Goal: Information Seeking & Learning: Learn about a topic

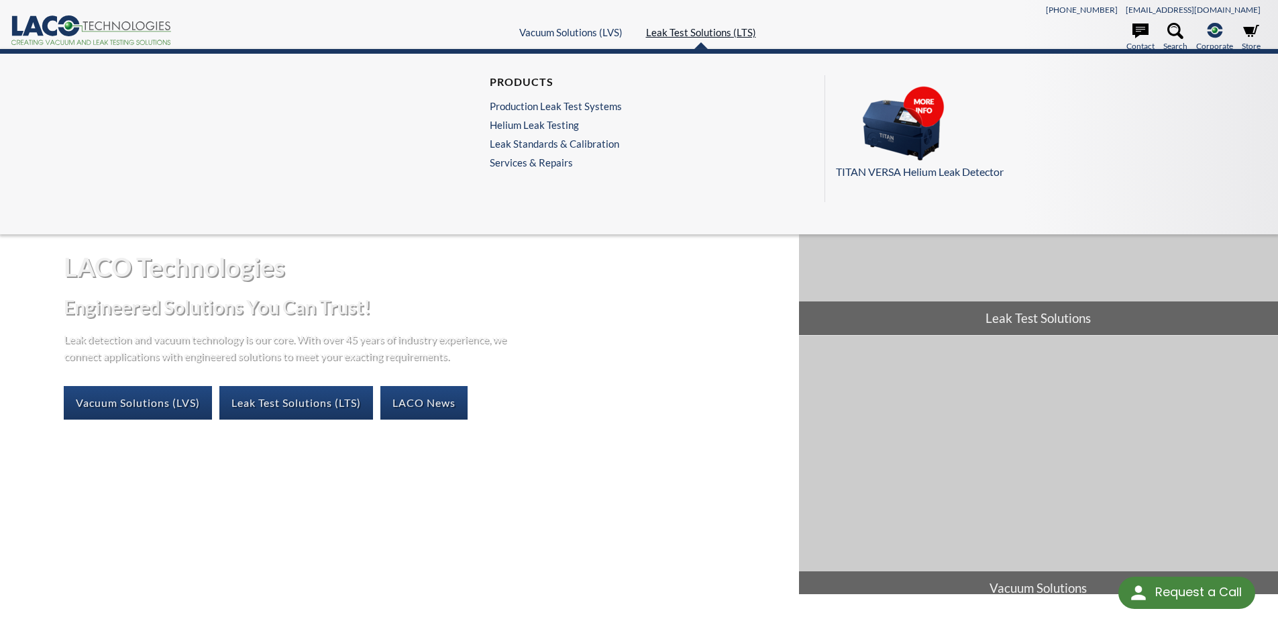
click at [694, 30] on link "Leak Test Solutions (LTS)" at bounding box center [701, 32] width 110 height 12
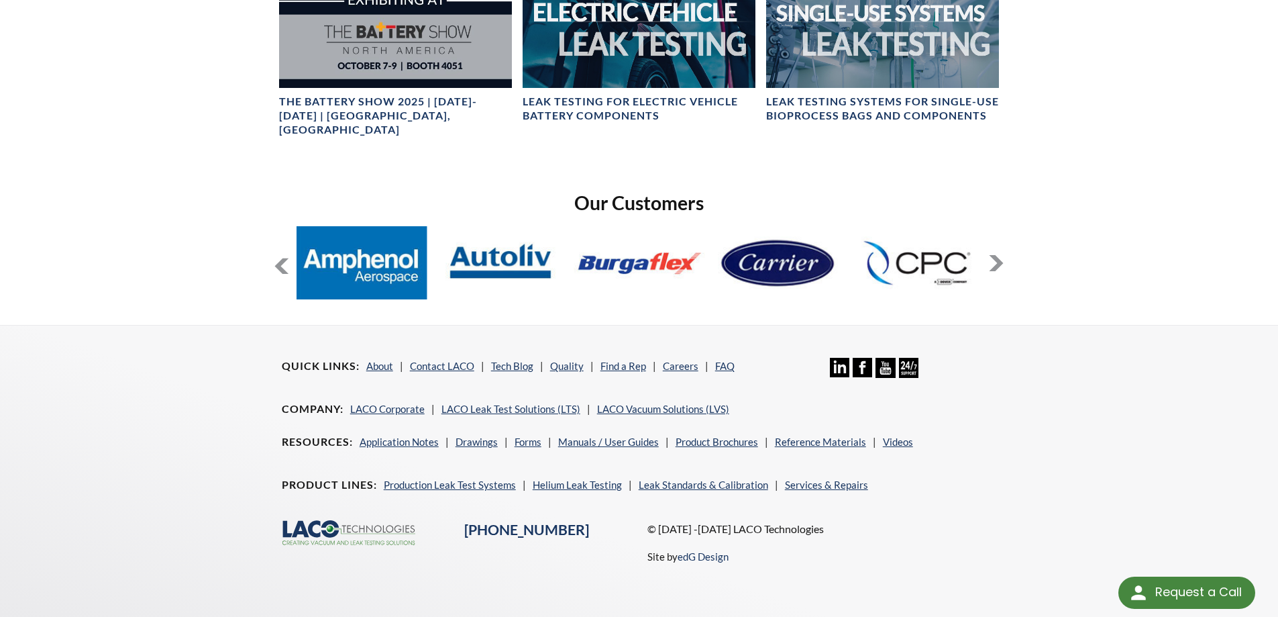
scroll to position [984, 0]
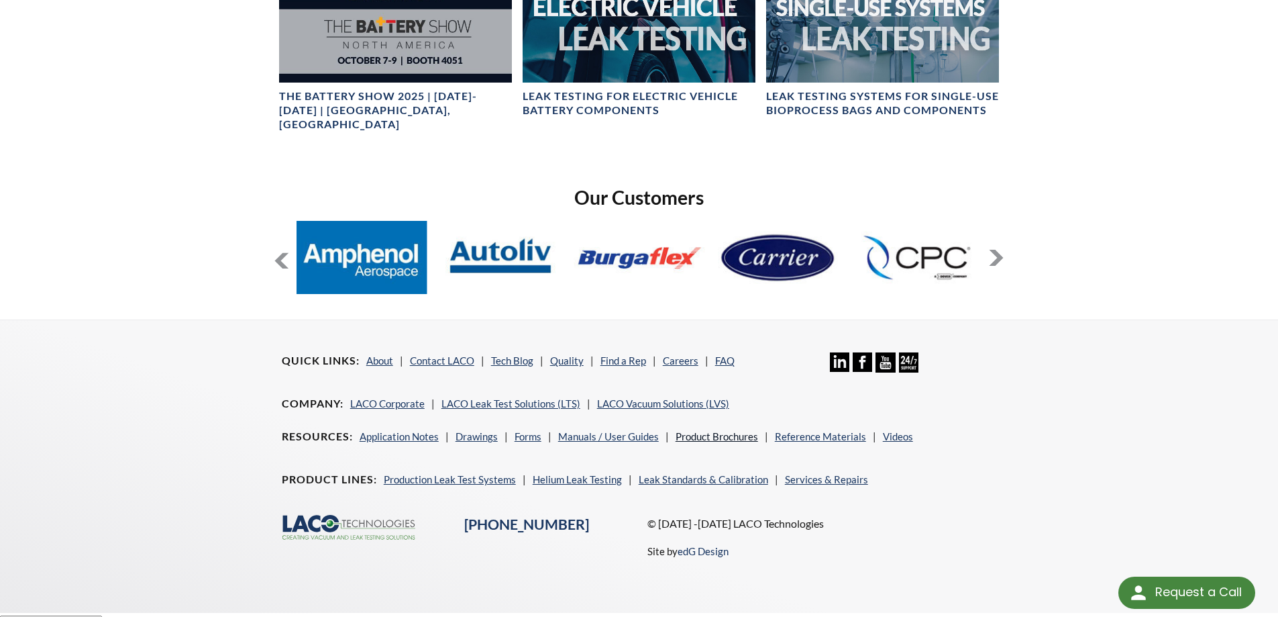
click at [706, 430] on link "Product Brochures" at bounding box center [717, 436] width 83 height 12
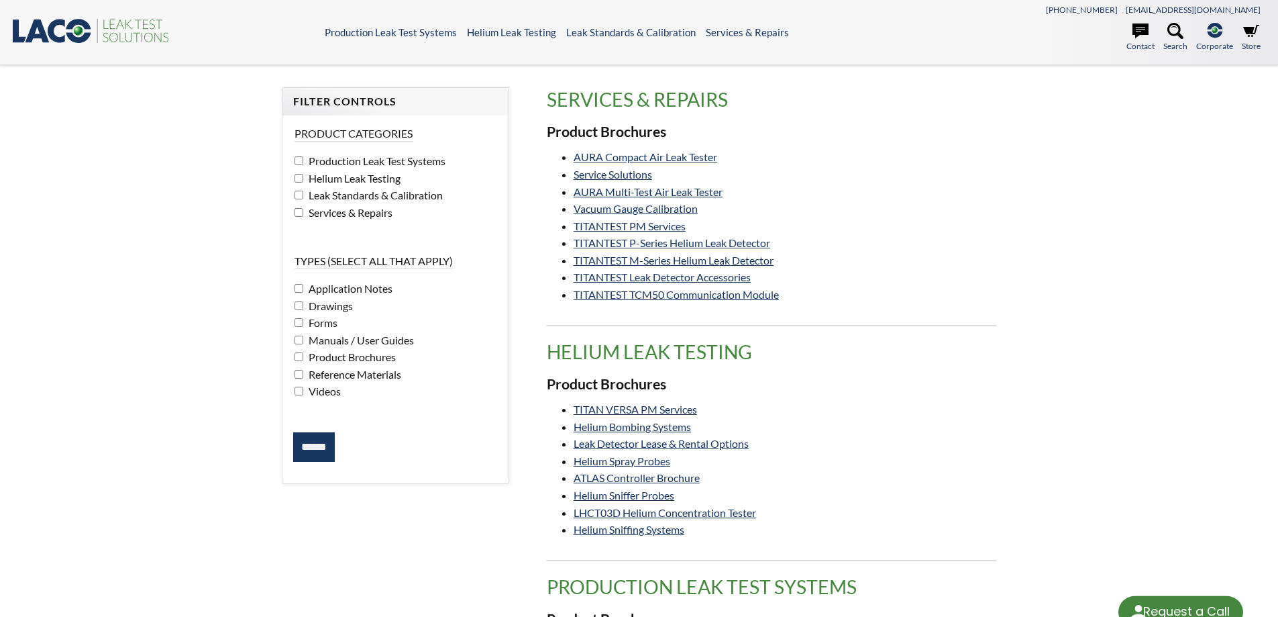
select select "Language Translate Widget"
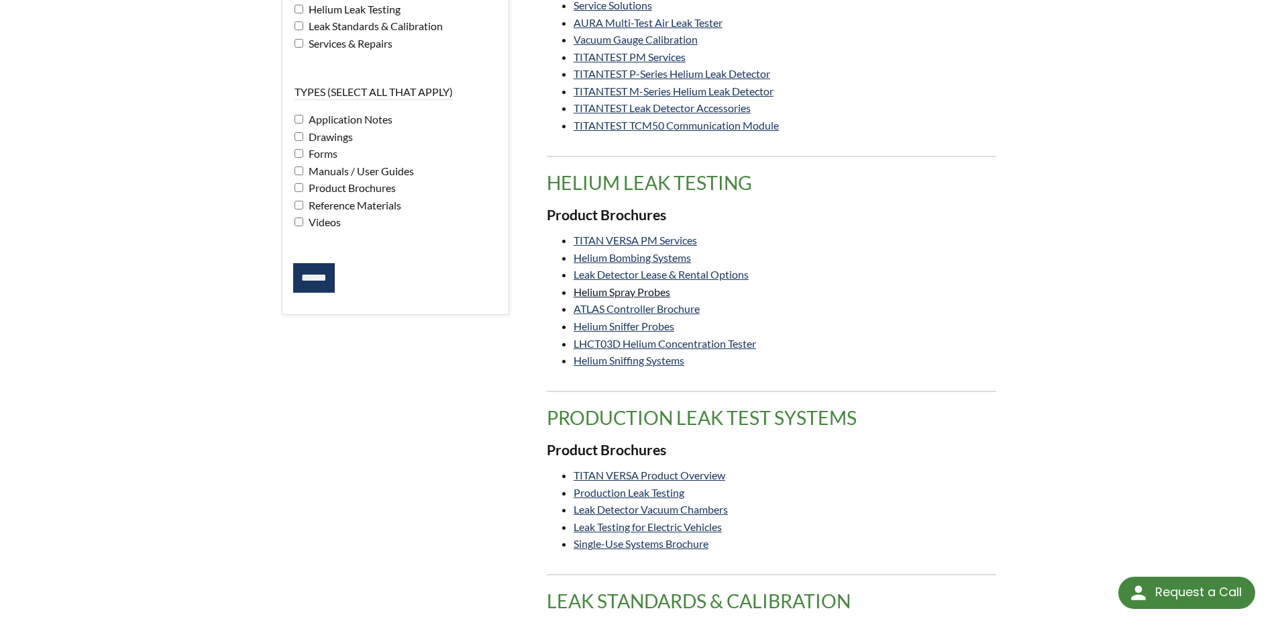
scroll to position [179, 0]
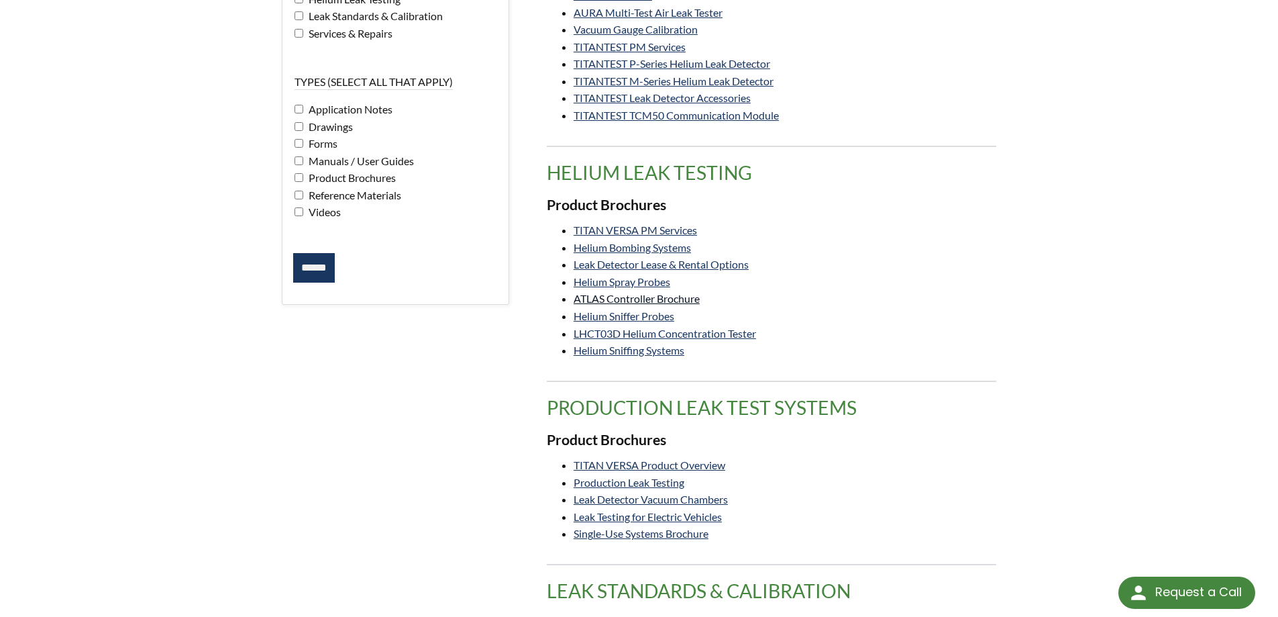
click at [630, 300] on link "ATLAS Controller Brochure" at bounding box center [637, 298] width 126 height 13
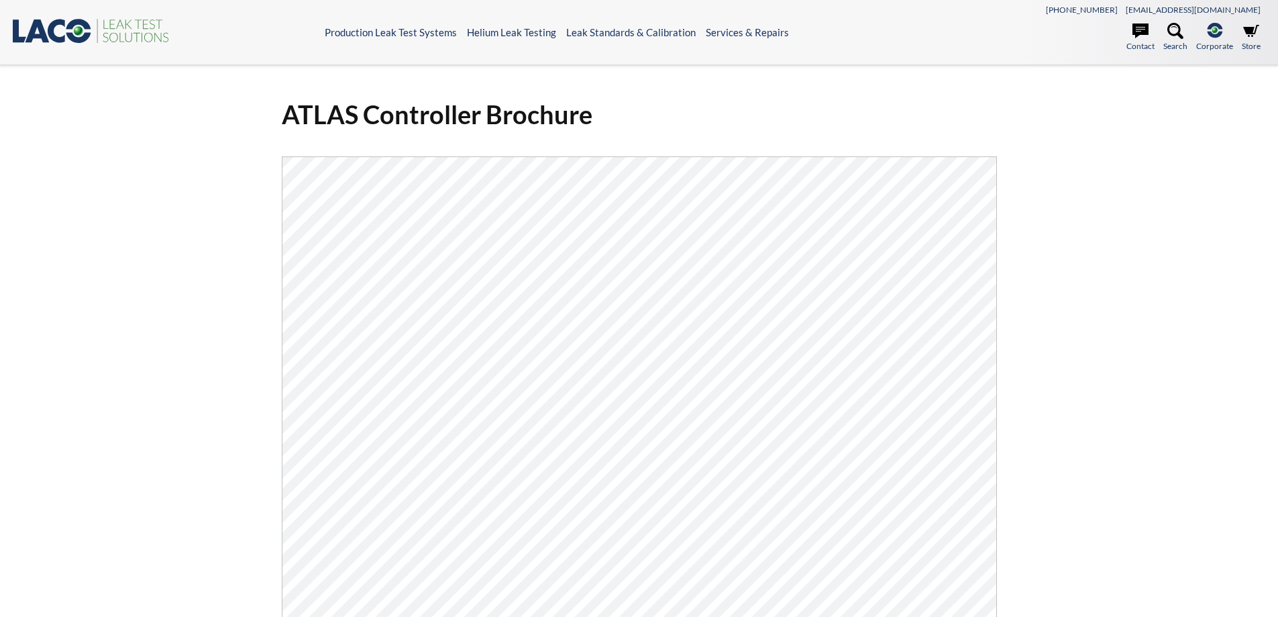
select select "Language Translate Widget"
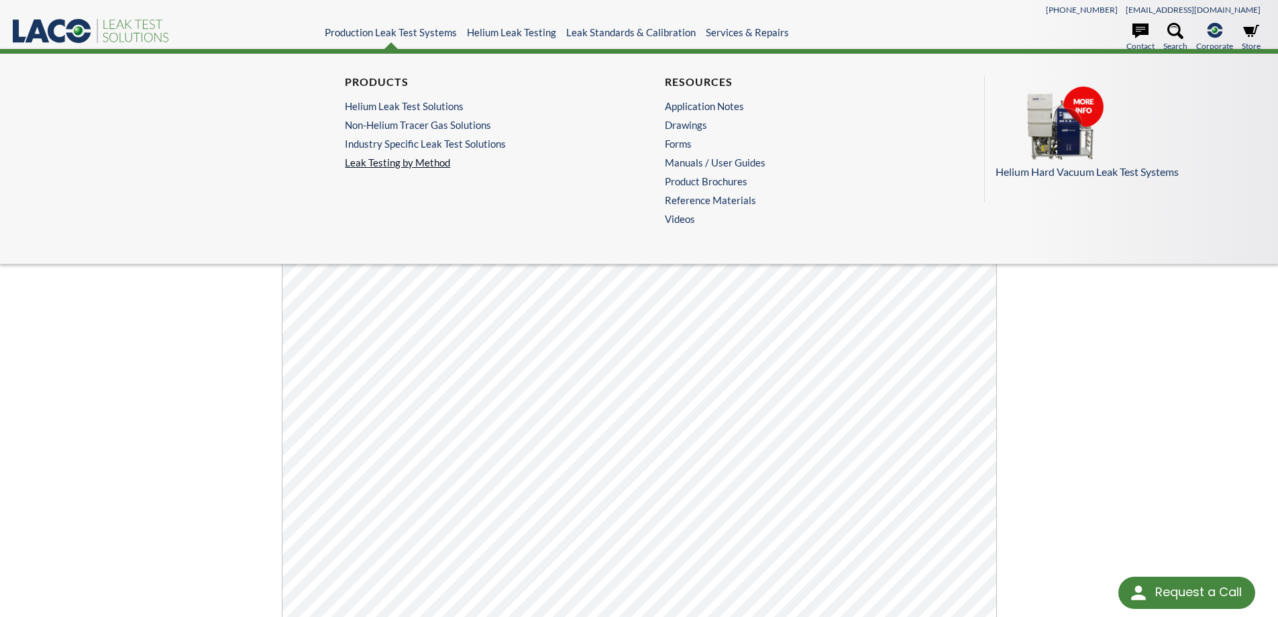
click at [404, 159] on link "Leak Testing by Method" at bounding box center [479, 162] width 268 height 12
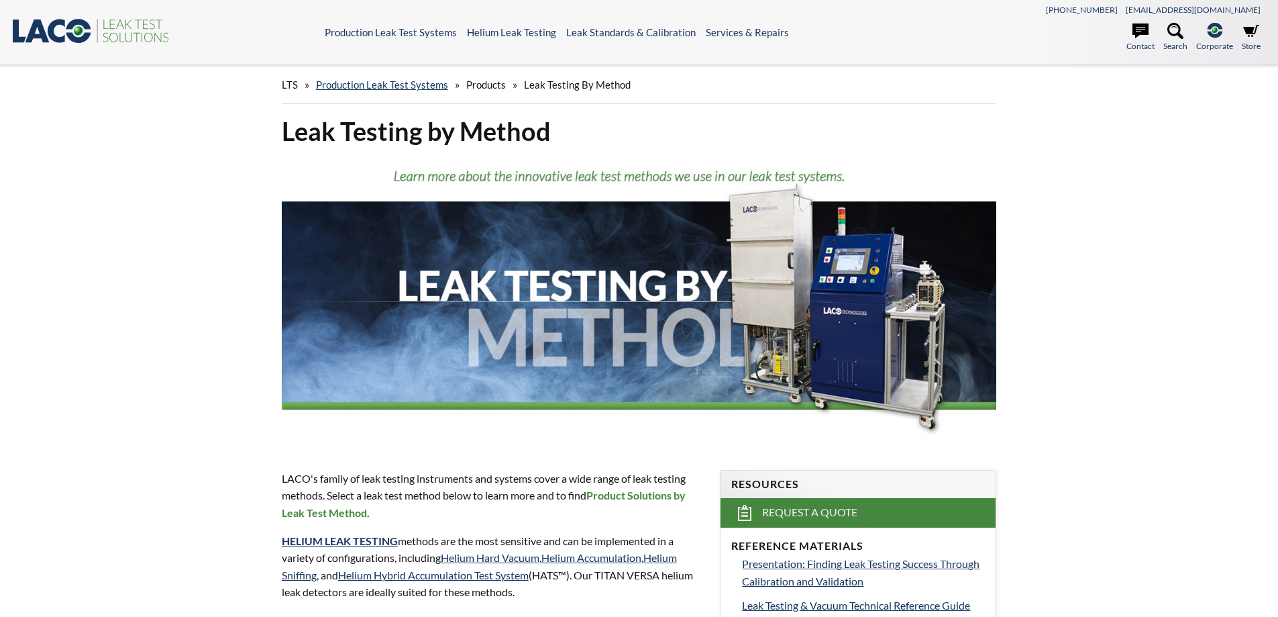
select select "Language Translate Widget"
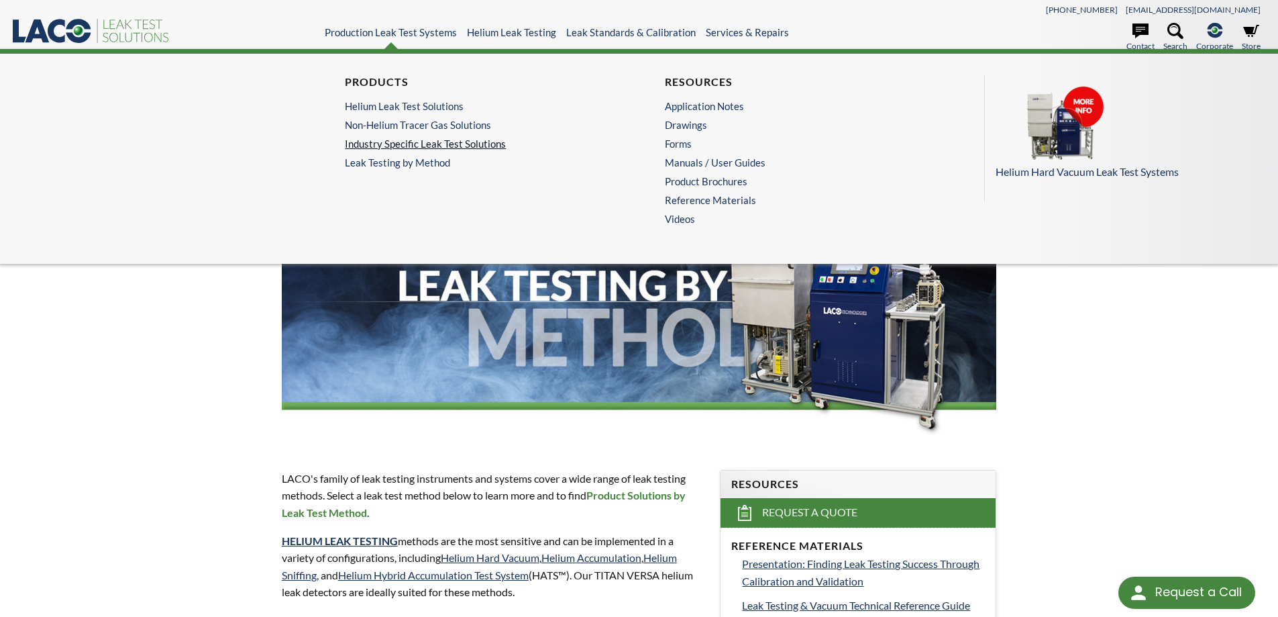
click at [402, 146] on link "Industry Specific Leak Test Solutions" at bounding box center [476, 144] width 262 height 12
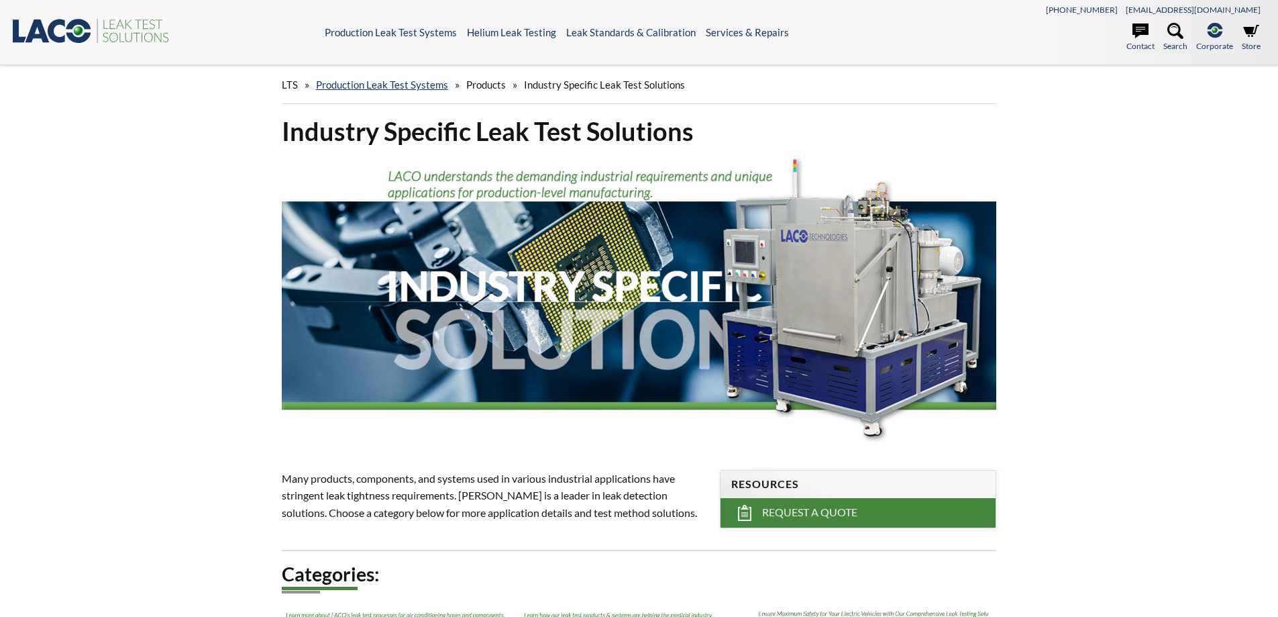
select select "Language Translate Widget"
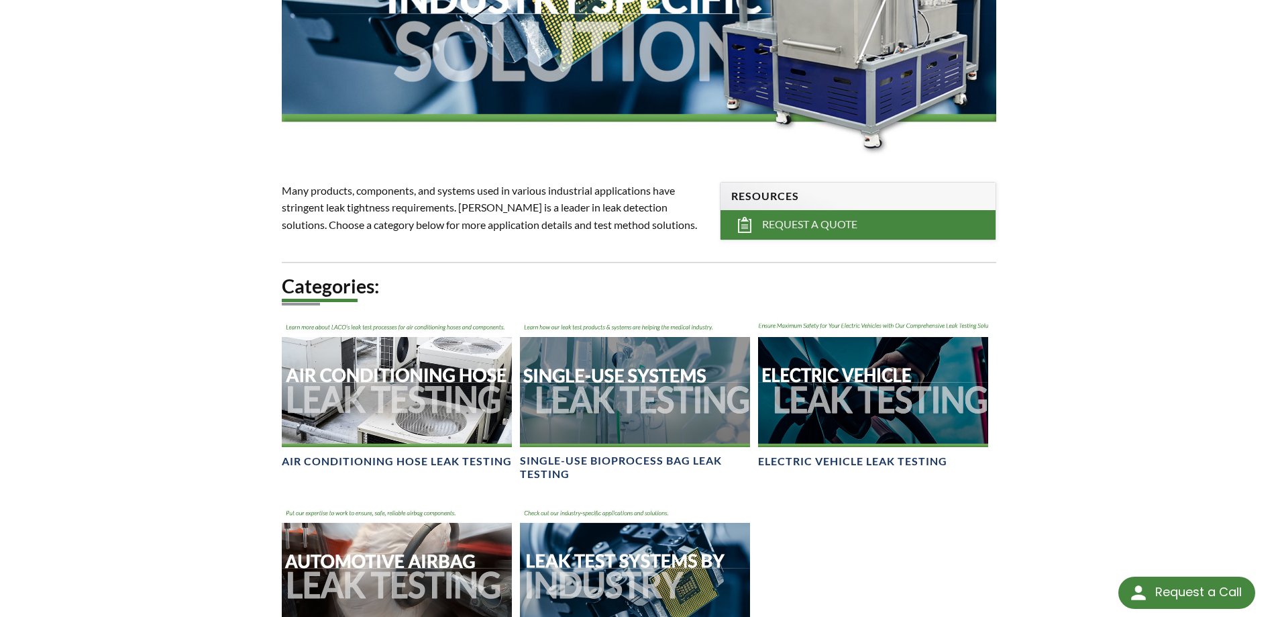
scroll to position [537, 0]
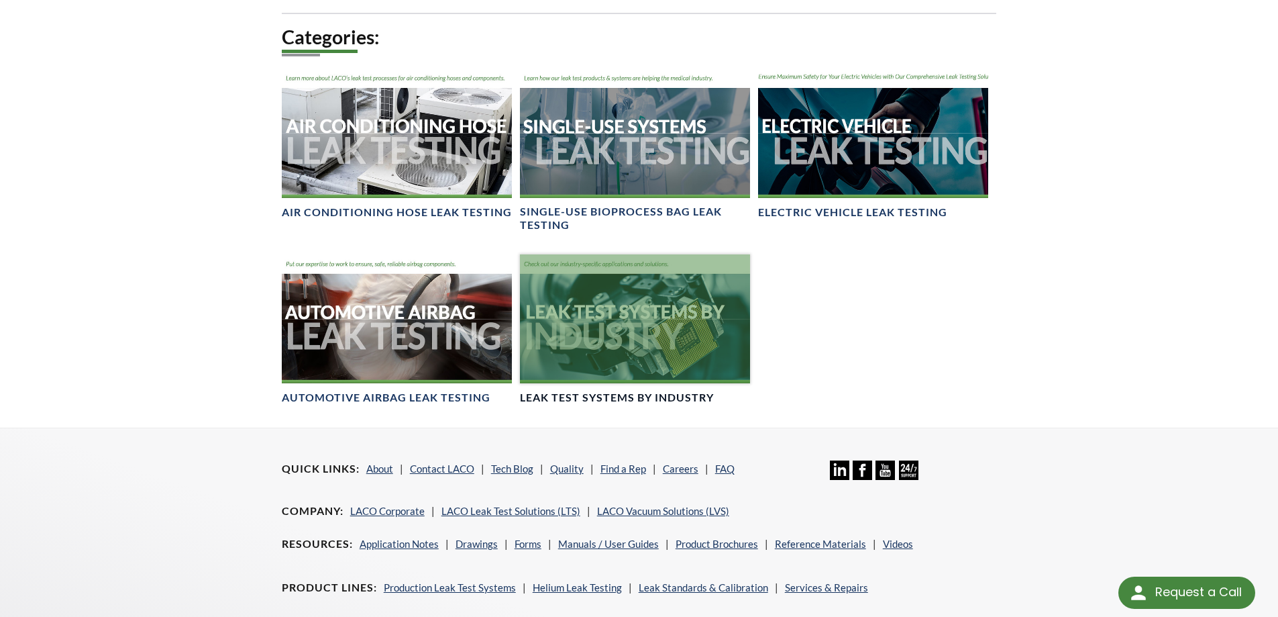
click at [595, 324] on div at bounding box center [635, 318] width 230 height 129
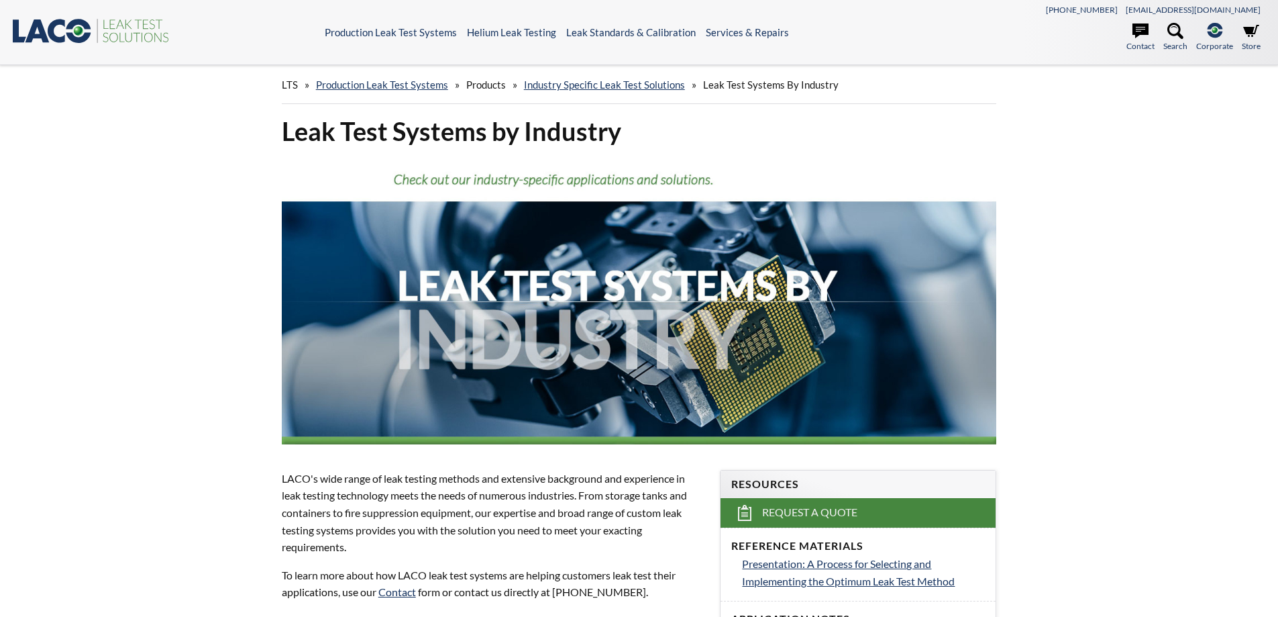
select select "Language Translate Widget"
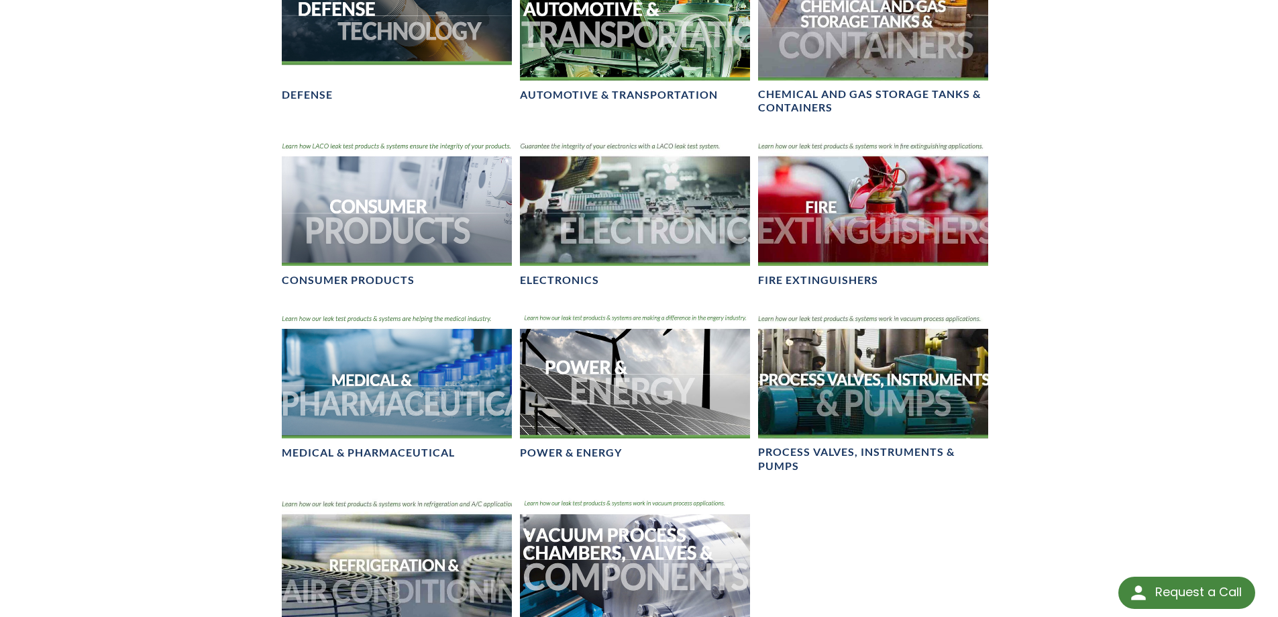
scroll to position [894, 0]
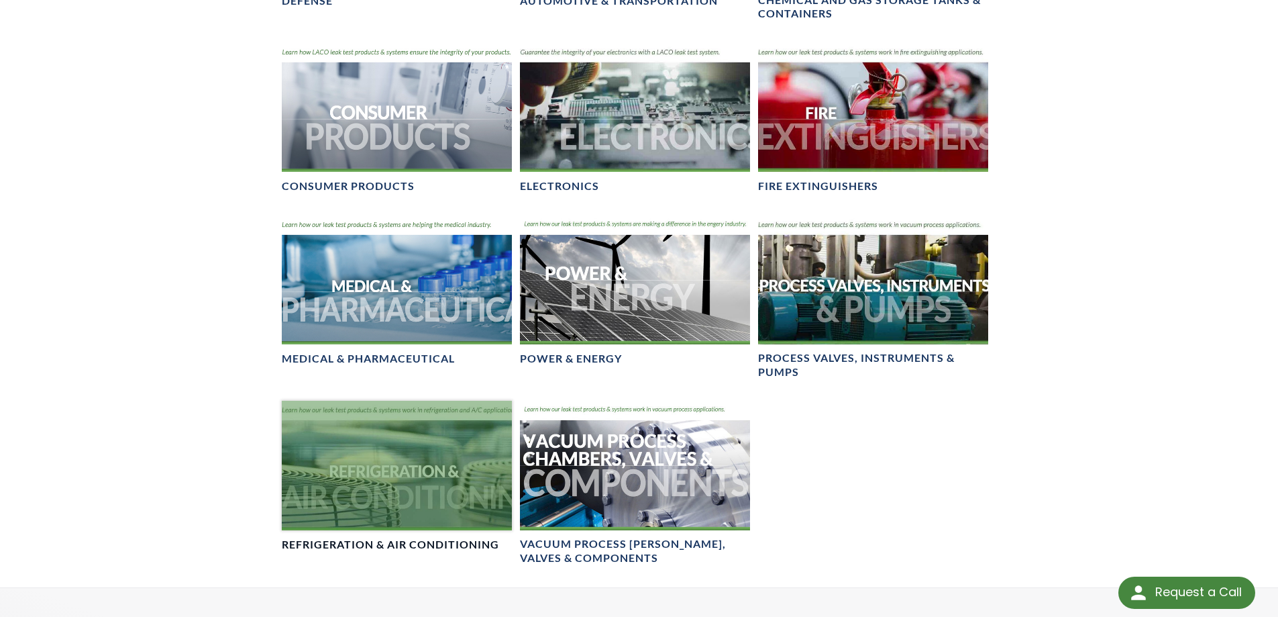
click at [367, 495] on div at bounding box center [397, 464] width 230 height 129
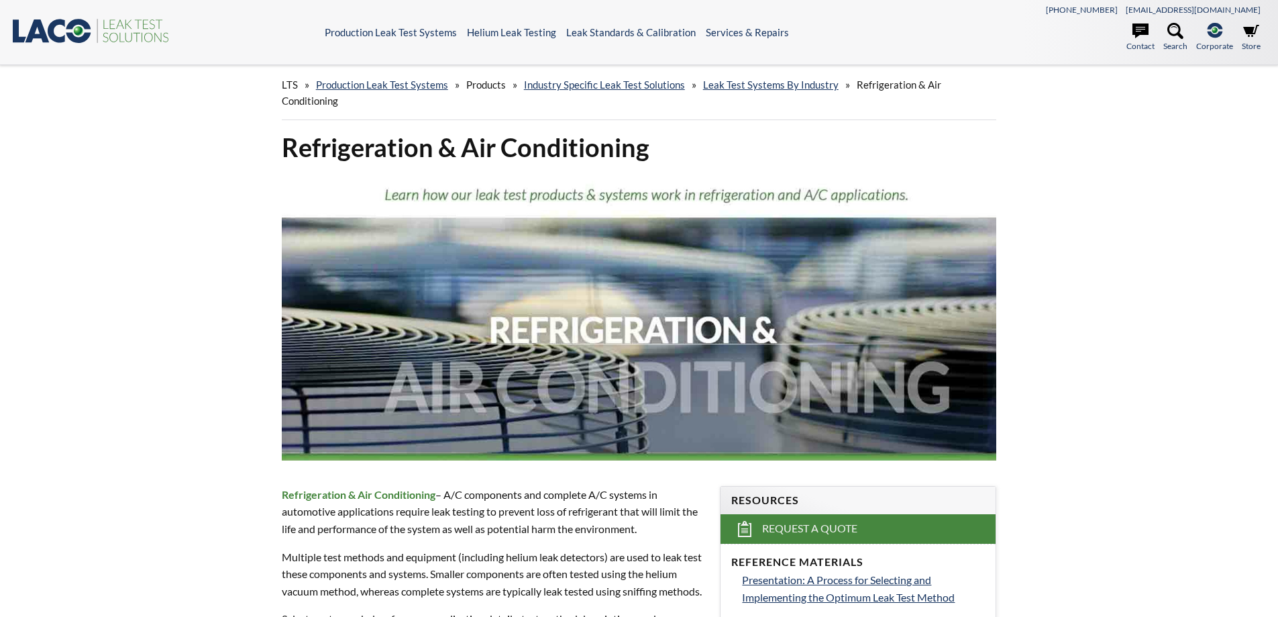
select select "Language Translate Widget"
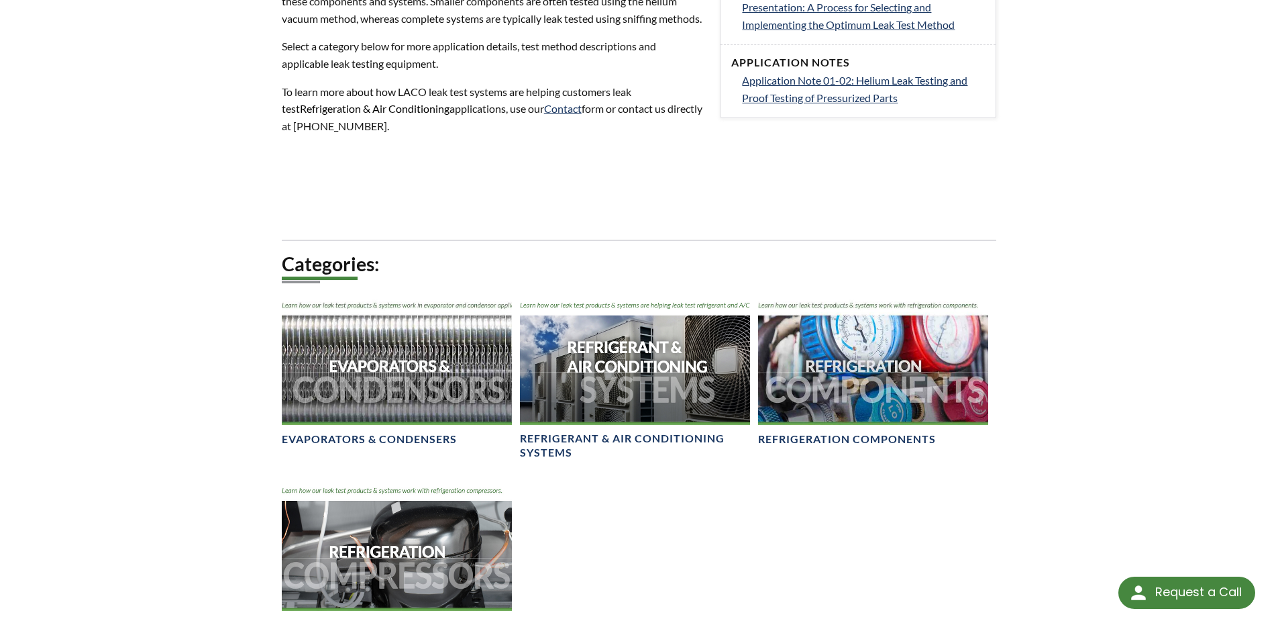
scroll to position [626, 0]
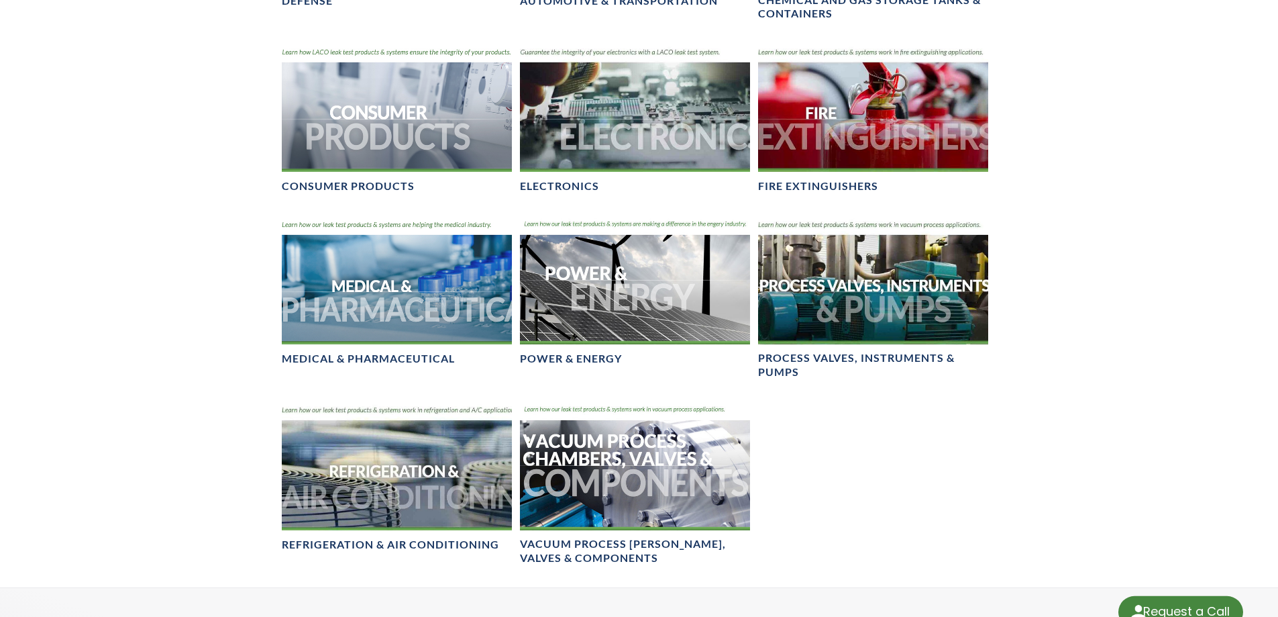
select select "Language Translate Widget"
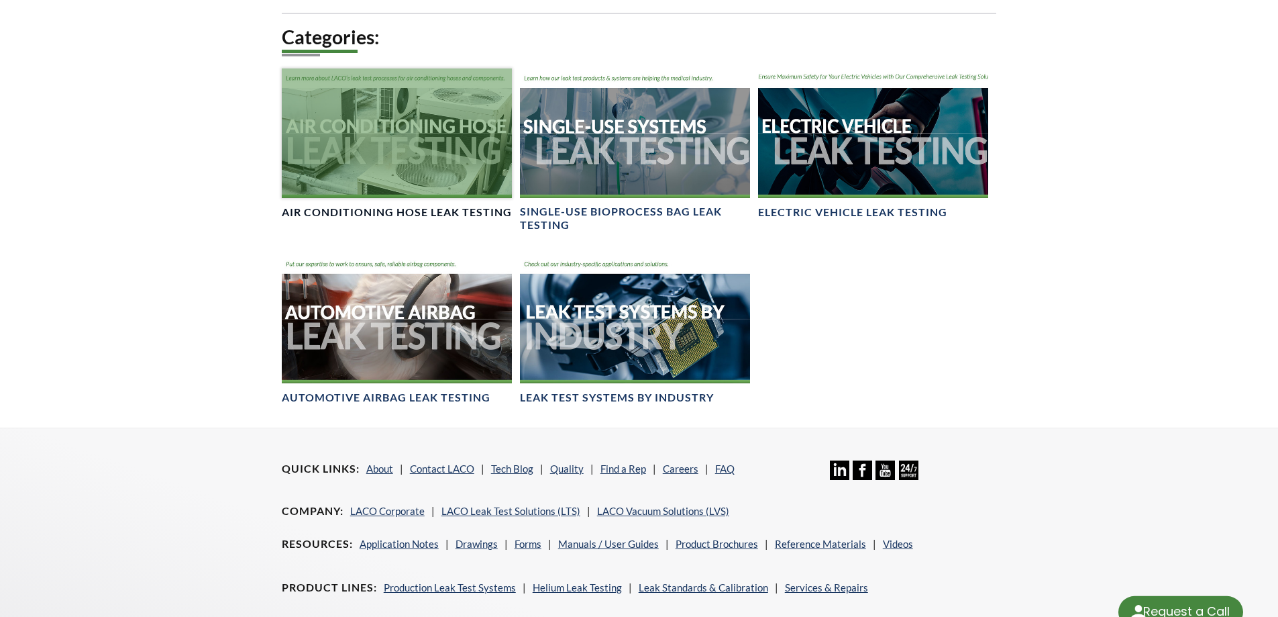
select select "Language Translate Widget"
click at [466, 165] on div at bounding box center [397, 132] width 230 height 129
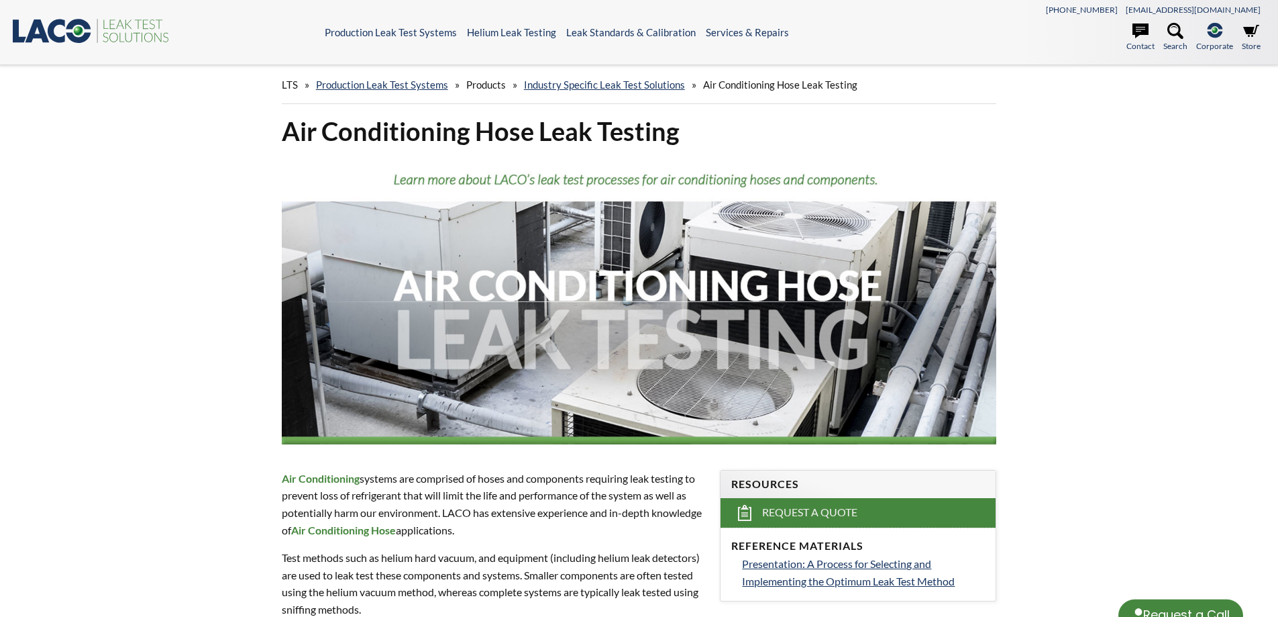
select select "Language Translate Widget"
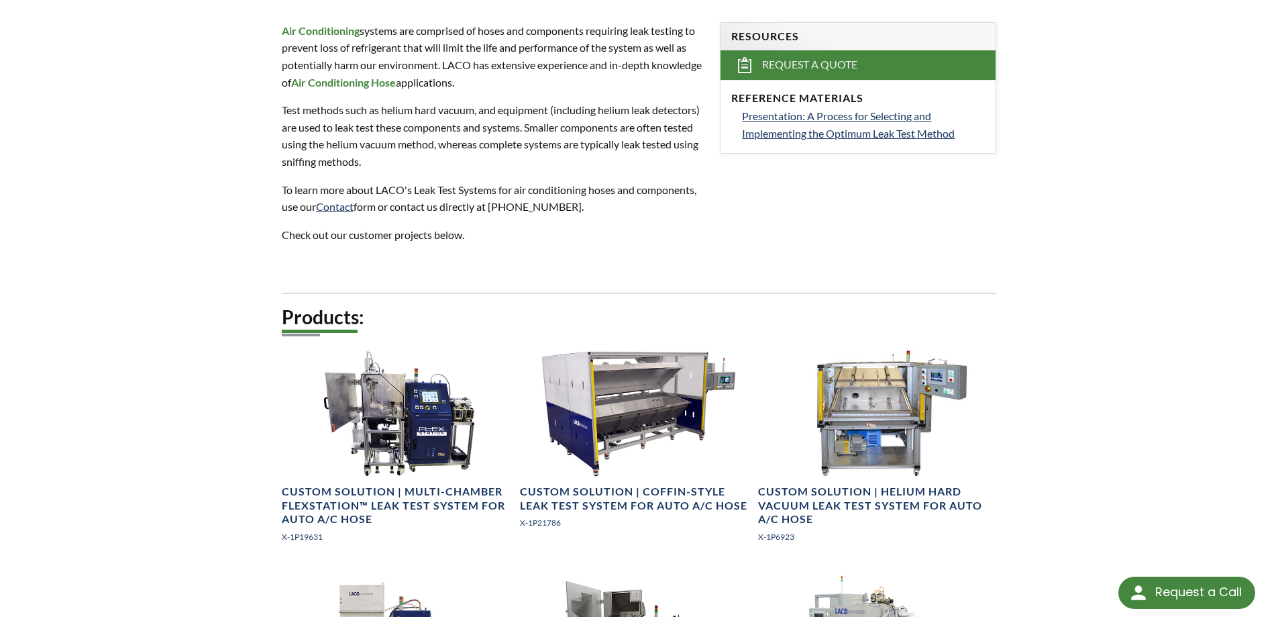
scroll to position [89, 0]
